Goal: Task Accomplishment & Management: Manage account settings

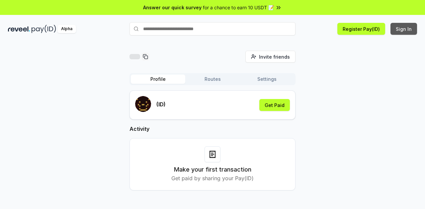
click at [404, 31] on button "Sign In" at bounding box center [403, 29] width 27 height 12
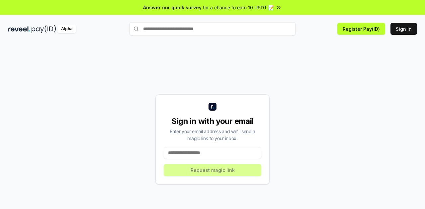
click at [207, 155] on input at bounding box center [213, 153] width 98 height 12
click at [203, 152] on input at bounding box center [213, 153] width 98 height 12
paste input "**********"
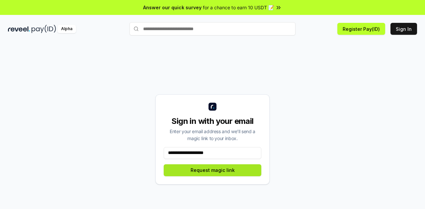
type input "**********"
click at [222, 168] on button "Request magic link" at bounding box center [213, 171] width 98 height 12
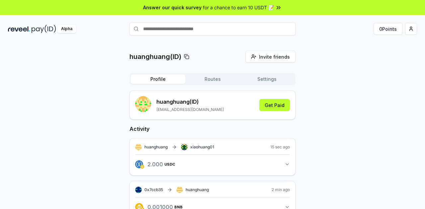
click at [215, 80] on button "Routes" at bounding box center [212, 79] width 54 height 9
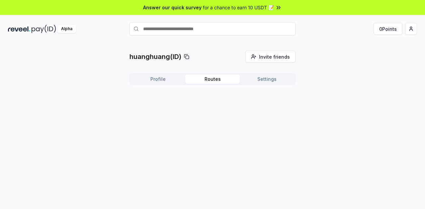
click at [159, 79] on button "Profile" at bounding box center [158, 79] width 54 height 9
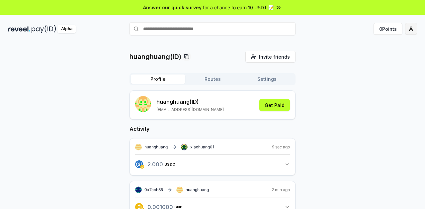
click at [410, 28] on html "Answer our quick survey for a chance to earn 10 USDT 📝 Alpha 0 Points huanghuan…" at bounding box center [212, 104] width 425 height 209
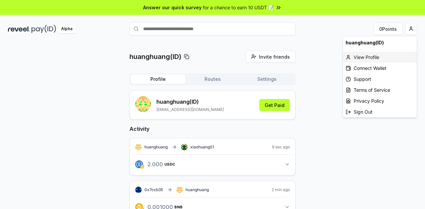
click at [374, 57] on div "View Profile" at bounding box center [380, 57] width 74 height 11
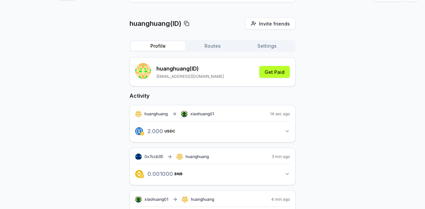
scroll to position [66, 0]
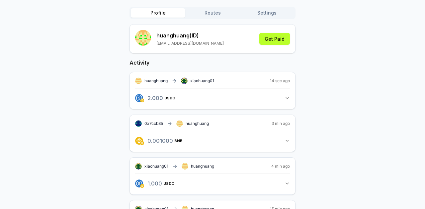
click at [344, 86] on div "huanghuang(ID) Invite friends Invite Profile Routes Settings huanghuang (ID) [E…" at bounding box center [212, 116] width 409 height 264
